Goal: Task Accomplishment & Management: Use online tool/utility

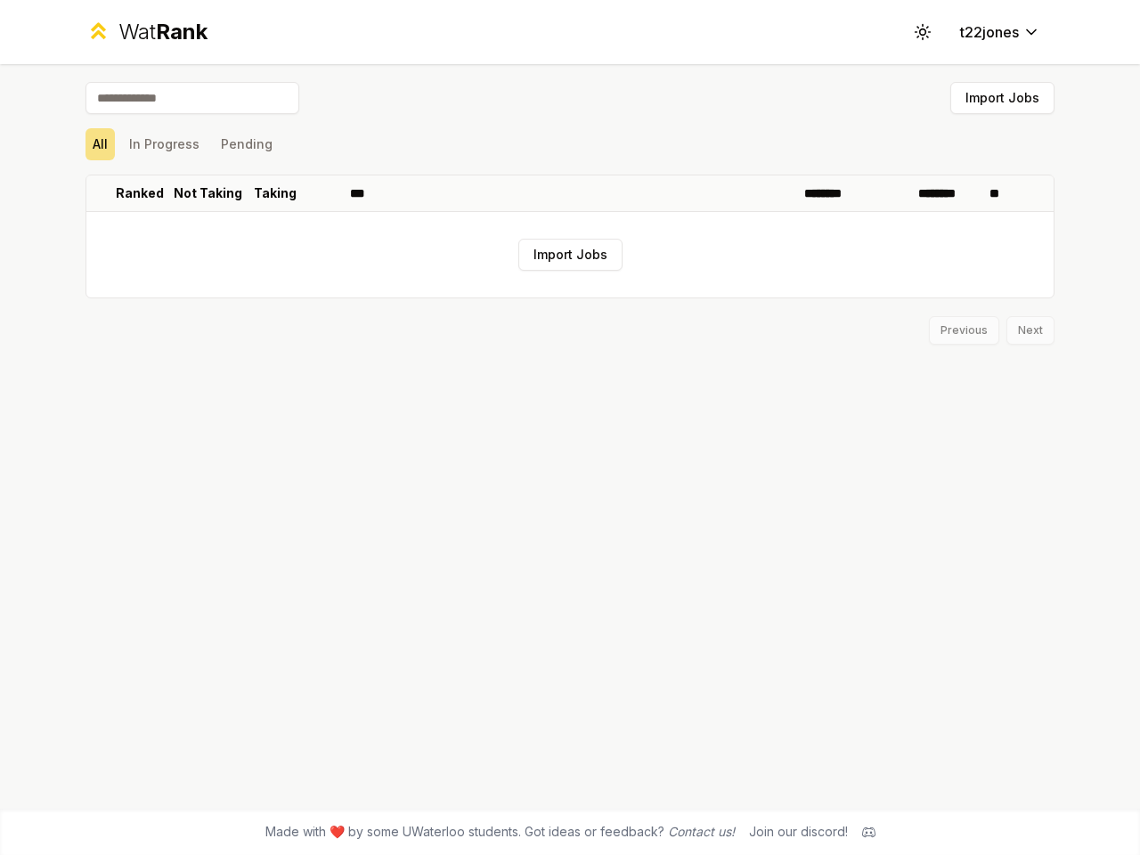
click at [923, 32] on icon at bounding box center [922, 31] width 17 height 17
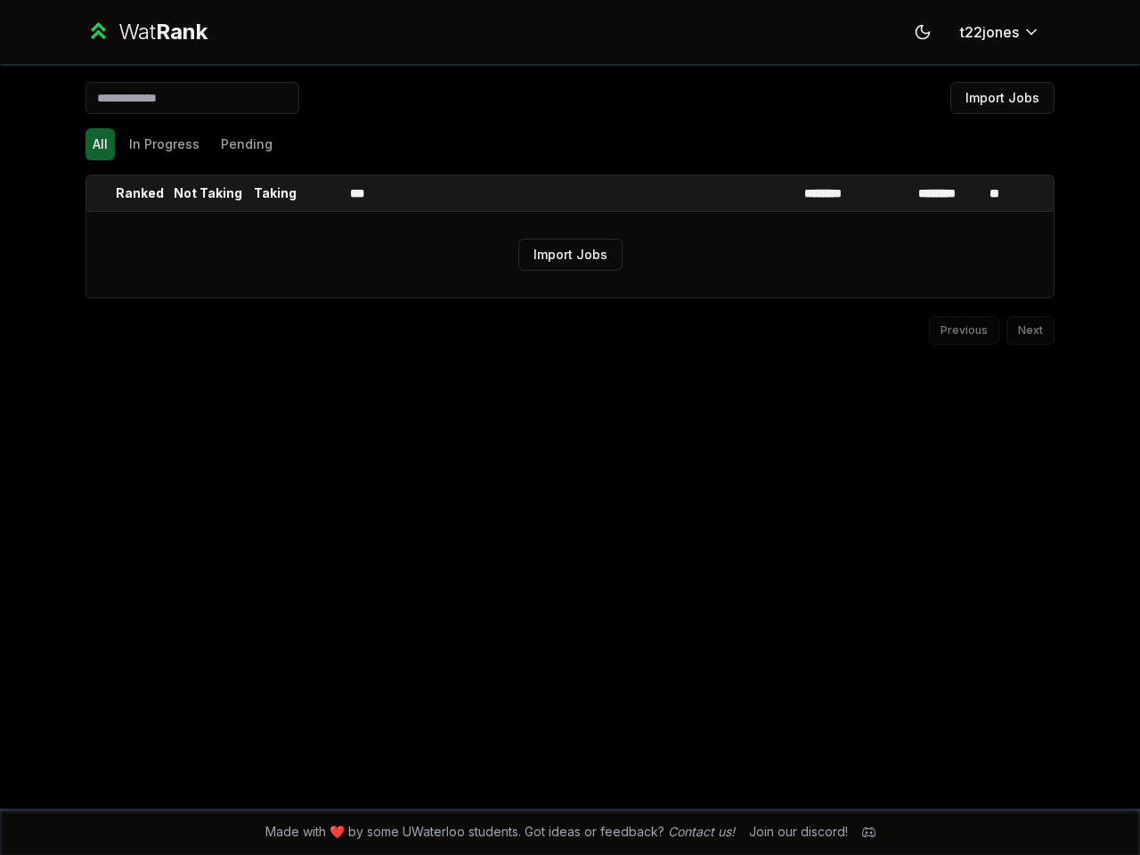
click at [1002, 98] on button "Import Jobs" at bounding box center [1002, 98] width 104 height 32
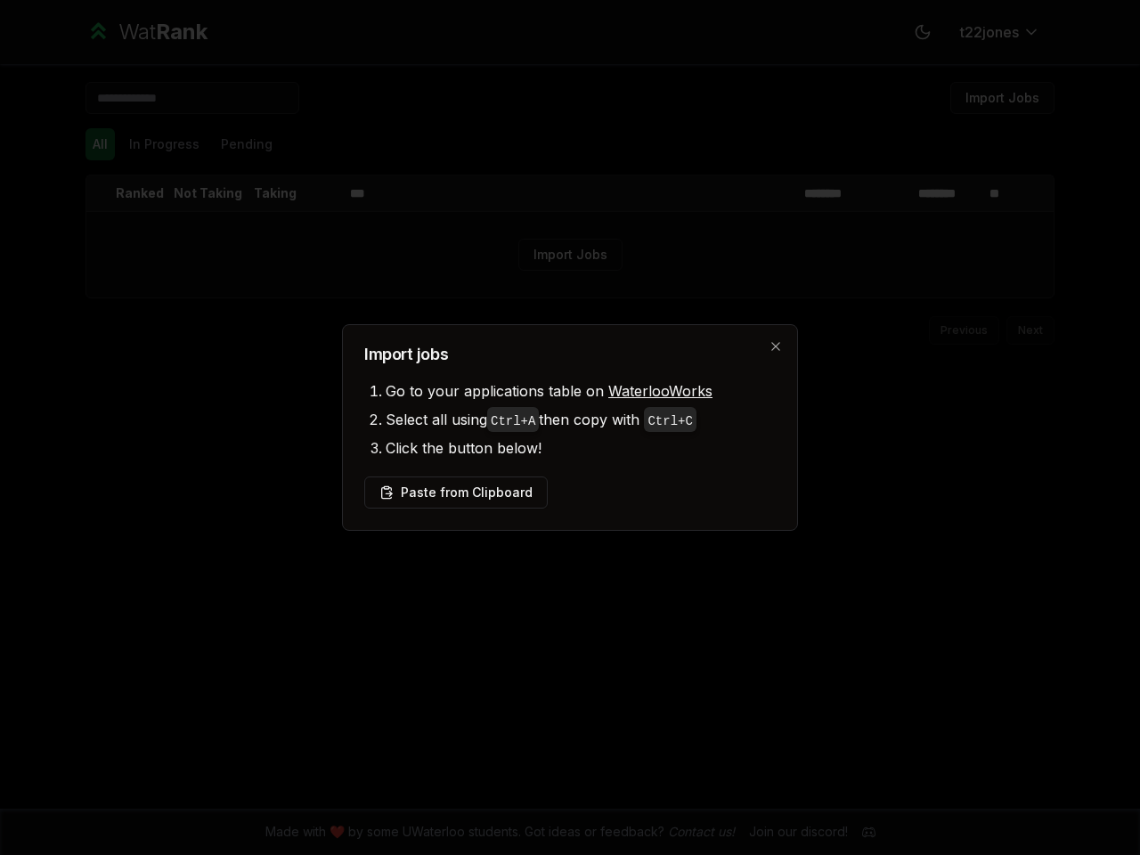
click at [100, 144] on div at bounding box center [570, 427] width 1140 height 855
click at [164, 144] on div at bounding box center [570, 427] width 1140 height 855
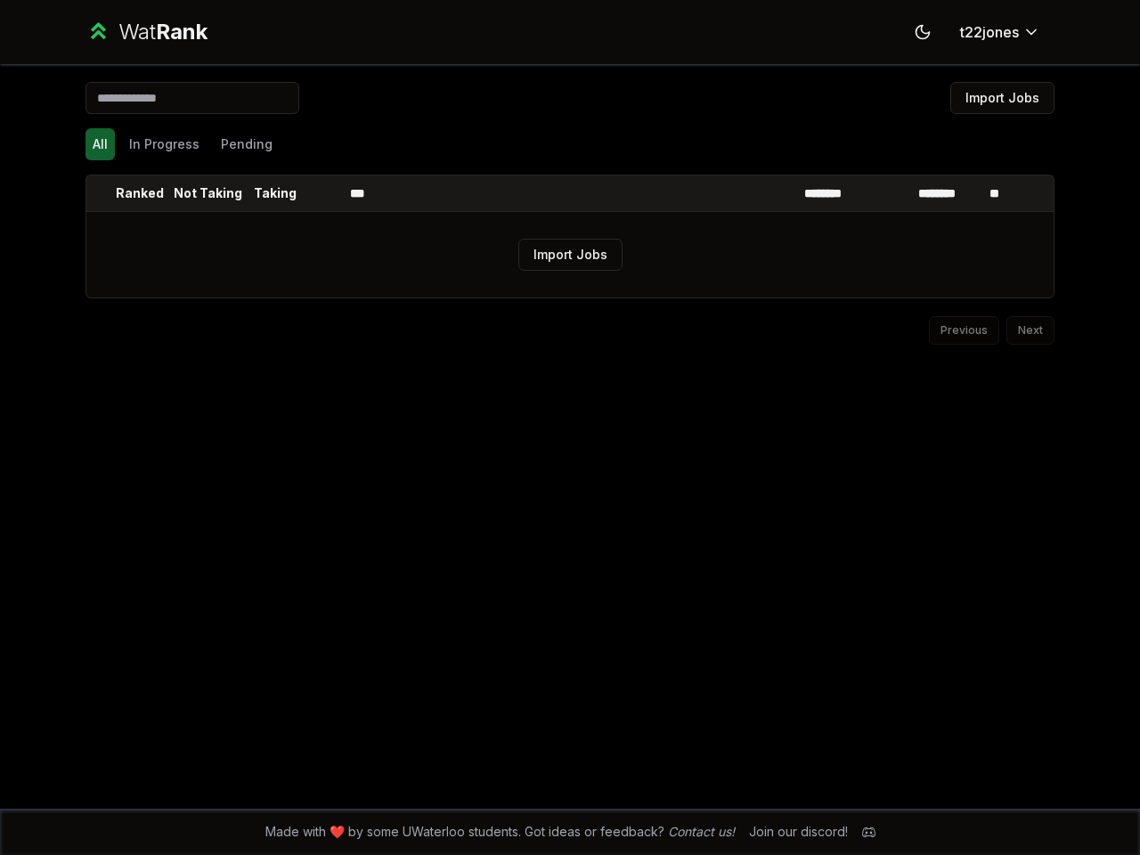
click at [246, 144] on button "Pending" at bounding box center [247, 144] width 66 height 32
click at [101, 193] on th at bounding box center [100, 193] width 28 height 36
click at [140, 193] on p "Ranked" at bounding box center [140, 193] width 48 height 18
click at [207, 193] on p "Not Taking" at bounding box center [208, 193] width 69 height 18
click at [275, 193] on p "Taking" at bounding box center [275, 193] width 43 height 18
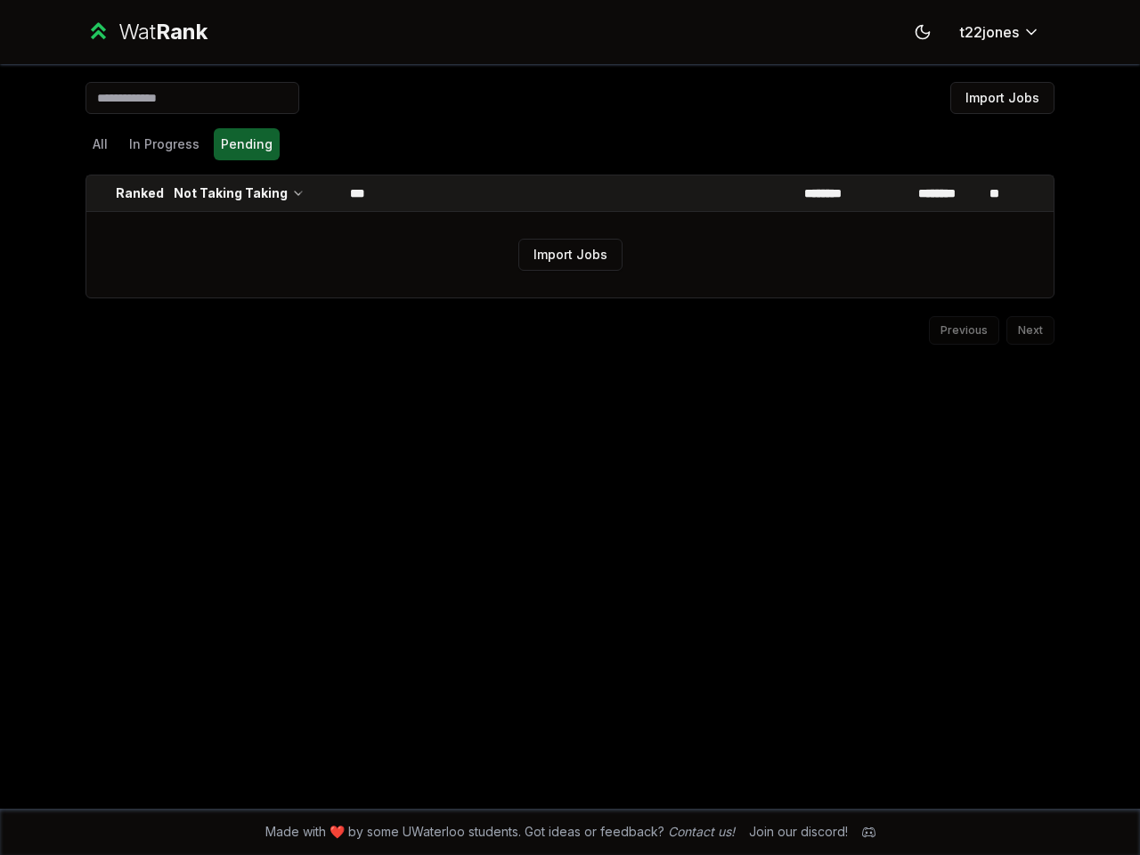
click at [321, 193] on th at bounding box center [321, 193] width 43 height 36
